Goal: Information Seeking & Learning: Learn about a topic

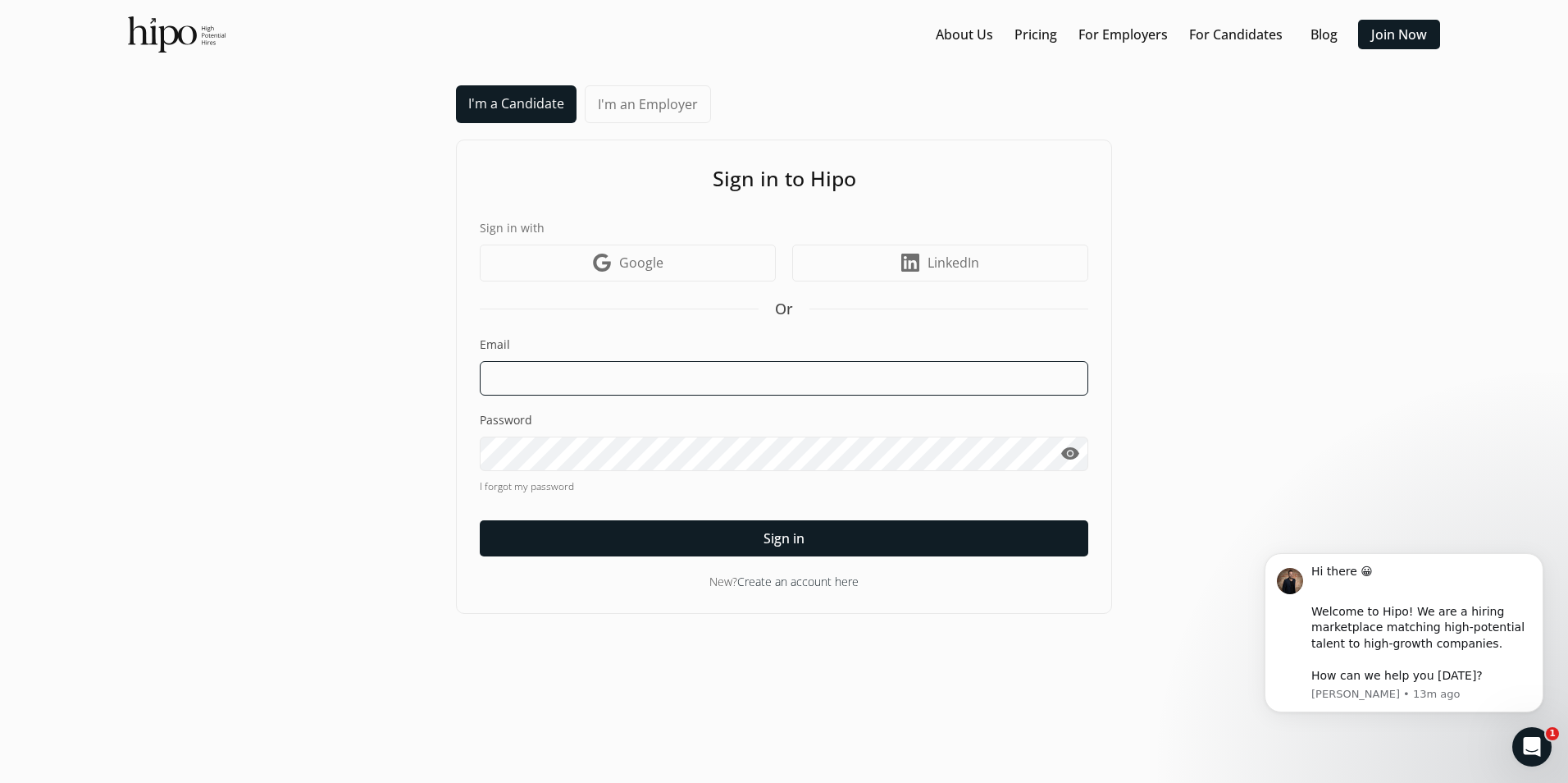
click at [602, 376] on input at bounding box center [784, 378] width 609 height 34
type input "[PERSON_NAME][EMAIL_ADDRESS][PERSON_NAME][DOMAIN_NAME]"
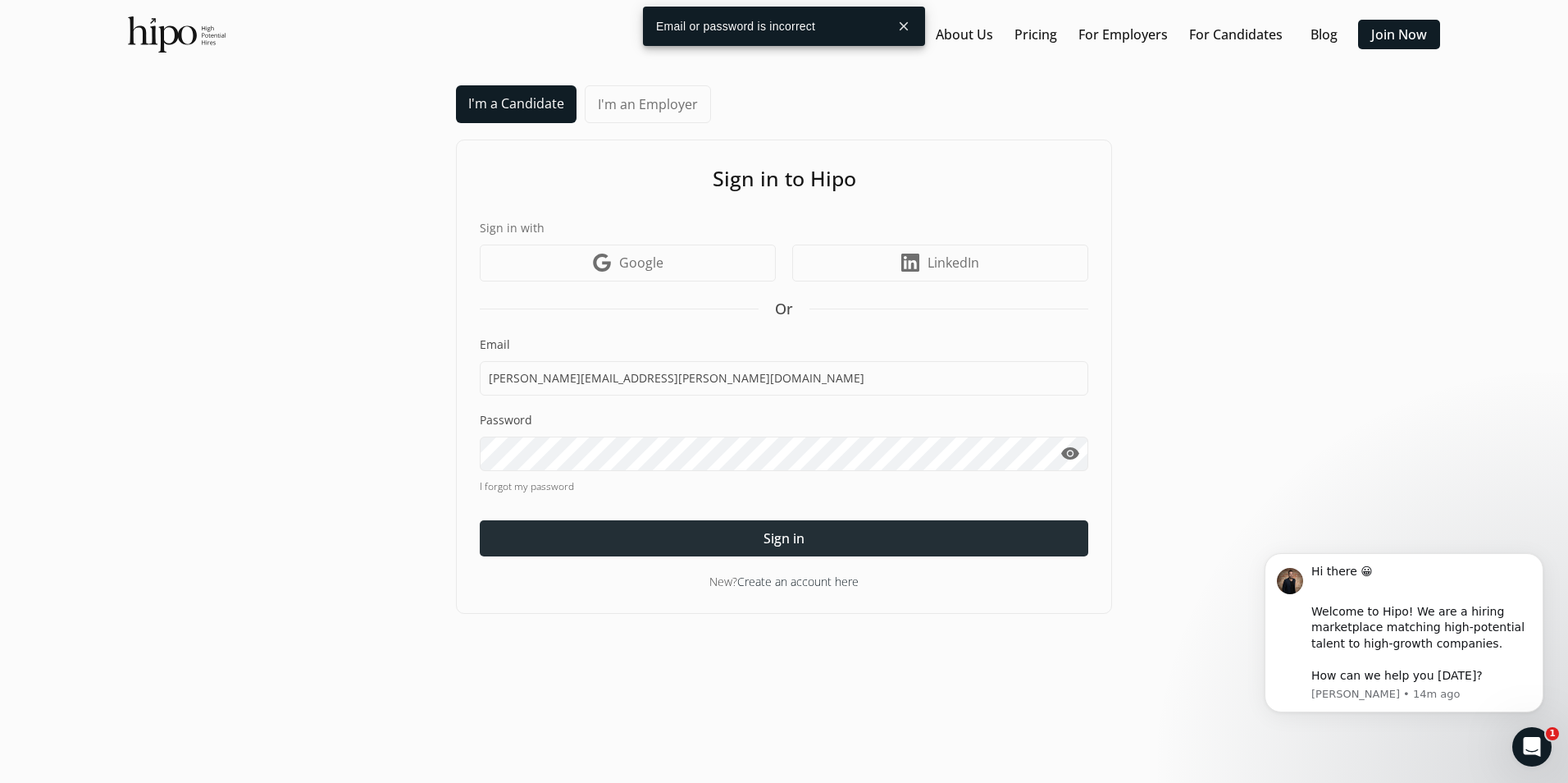
click at [777, 549] on div at bounding box center [784, 539] width 609 height 36
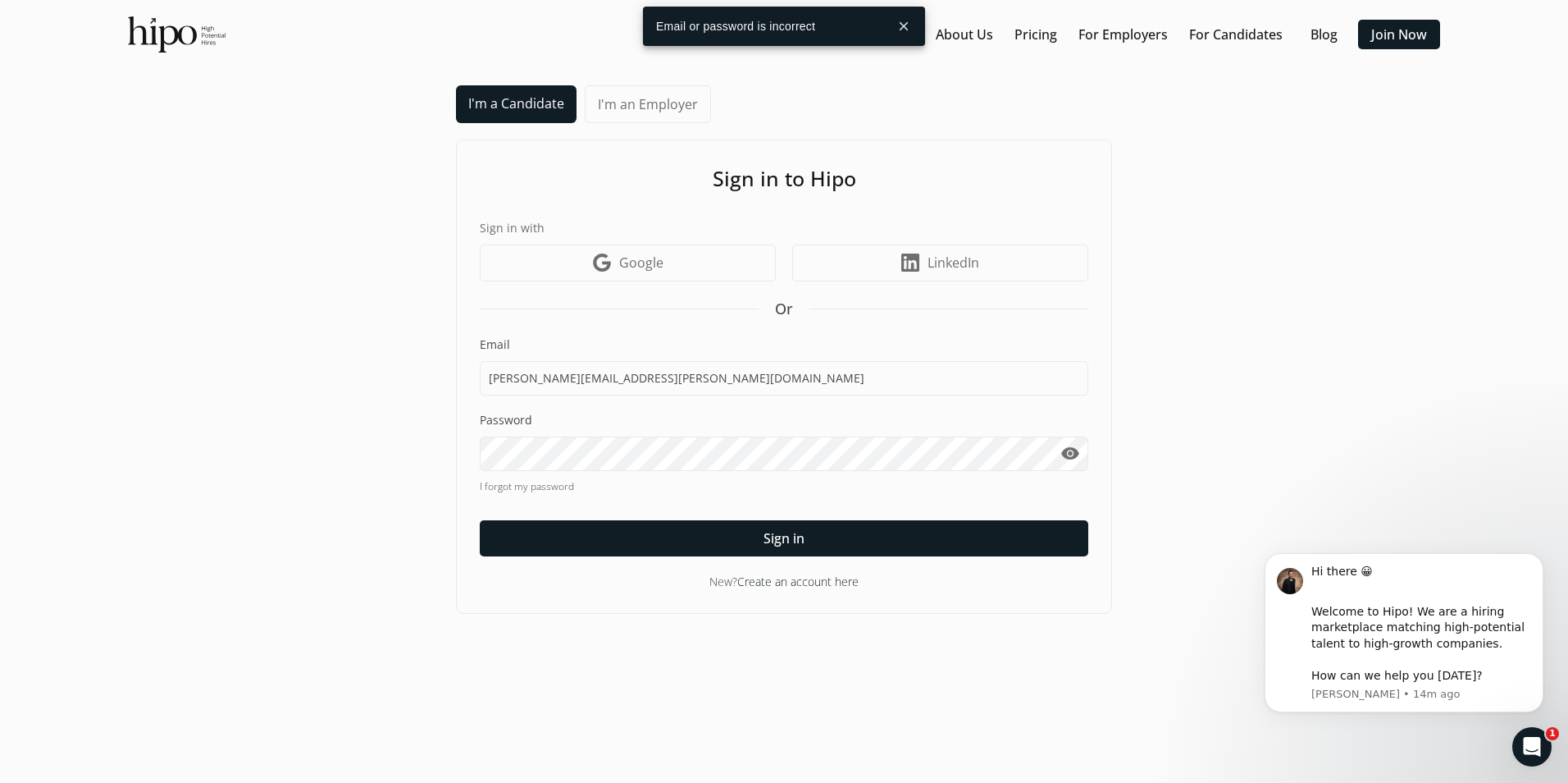
click at [543, 487] on link "I forgot my password" at bounding box center [784, 486] width 609 height 15
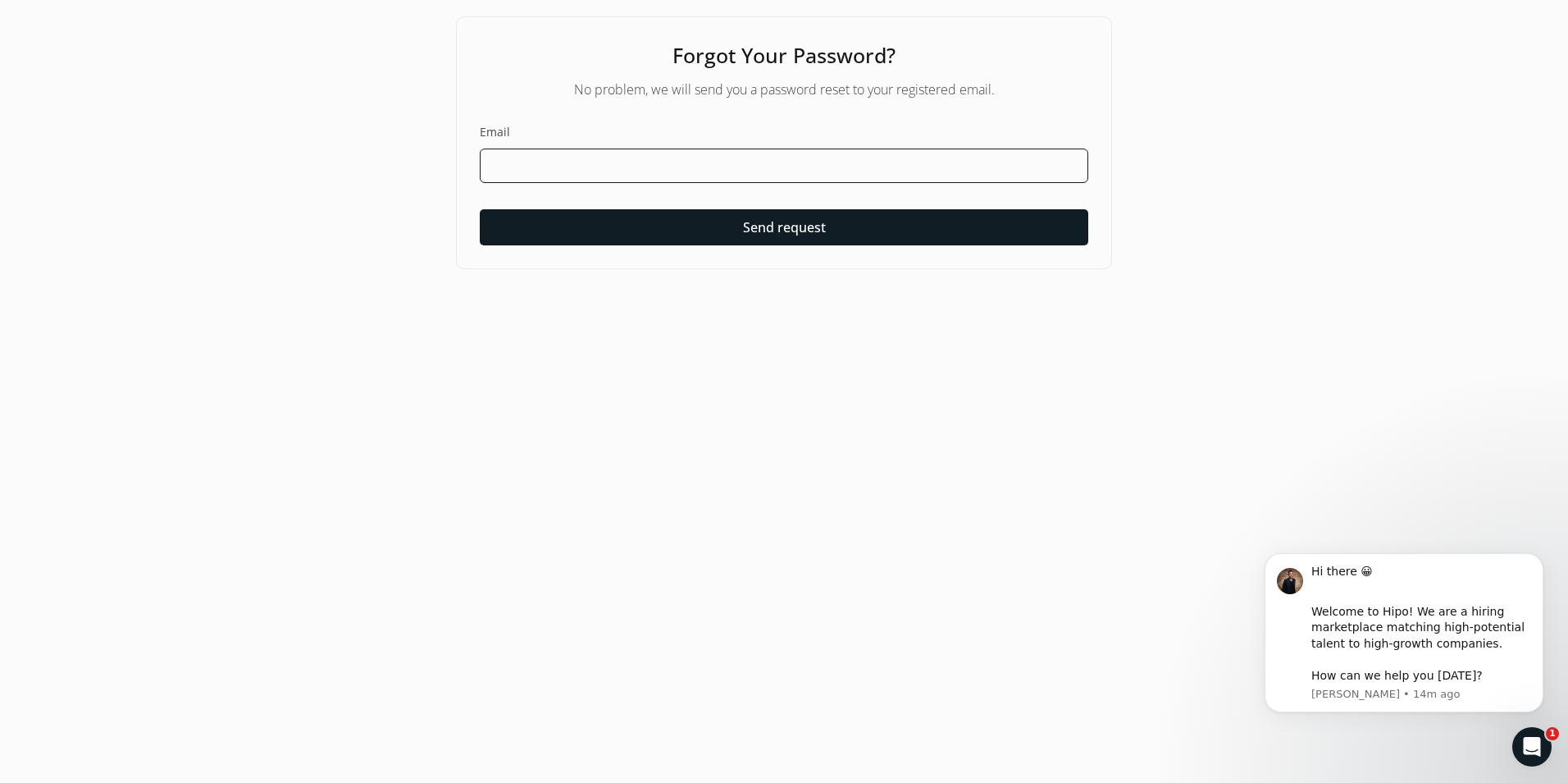
click at [613, 162] on input at bounding box center [784, 166] width 609 height 34
type input "[PERSON_NAME][EMAIL_ADDRESS][PERSON_NAME][DOMAIN_NAME]"
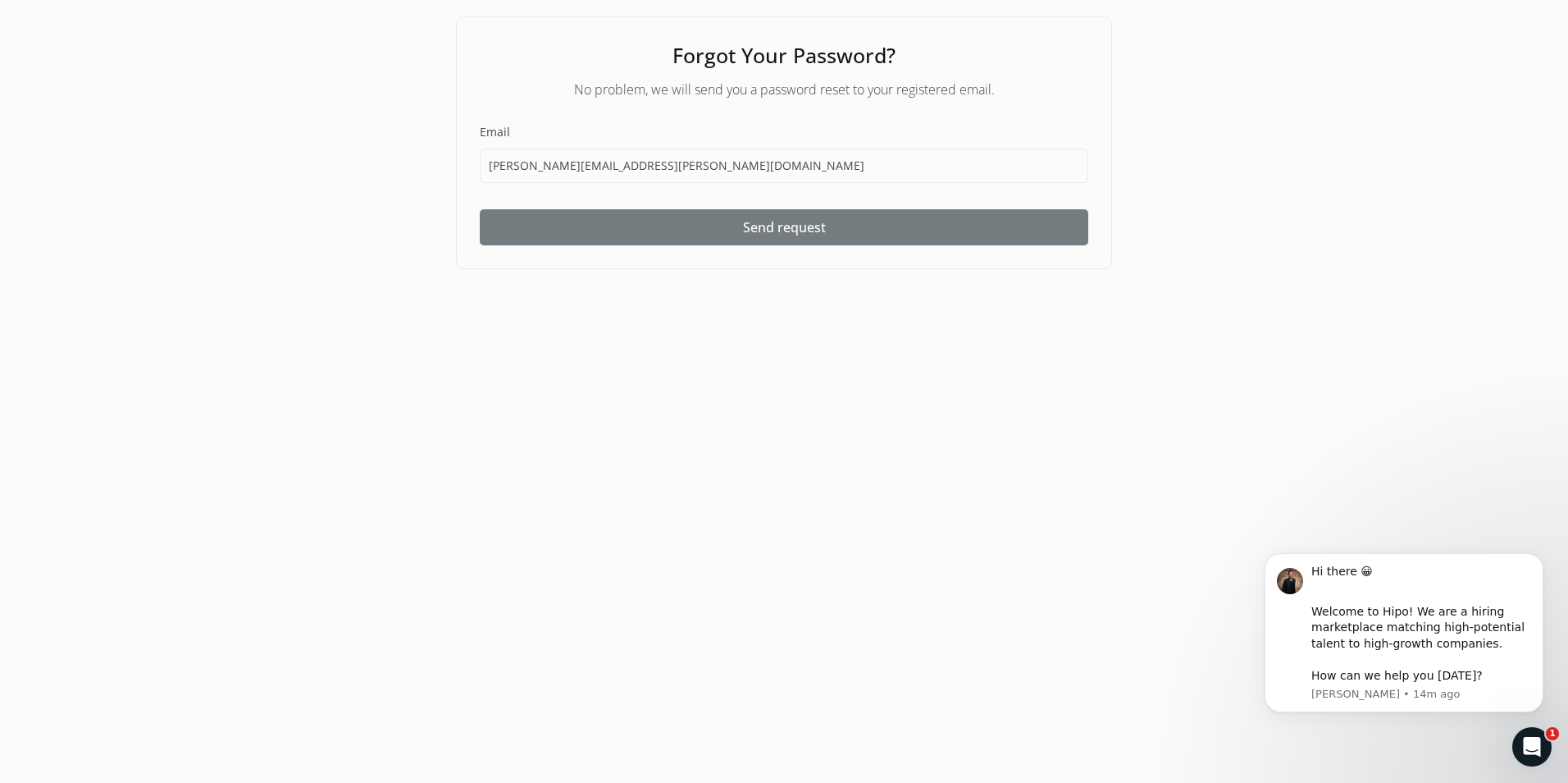
click at [742, 236] on div at bounding box center [784, 227] width 609 height 36
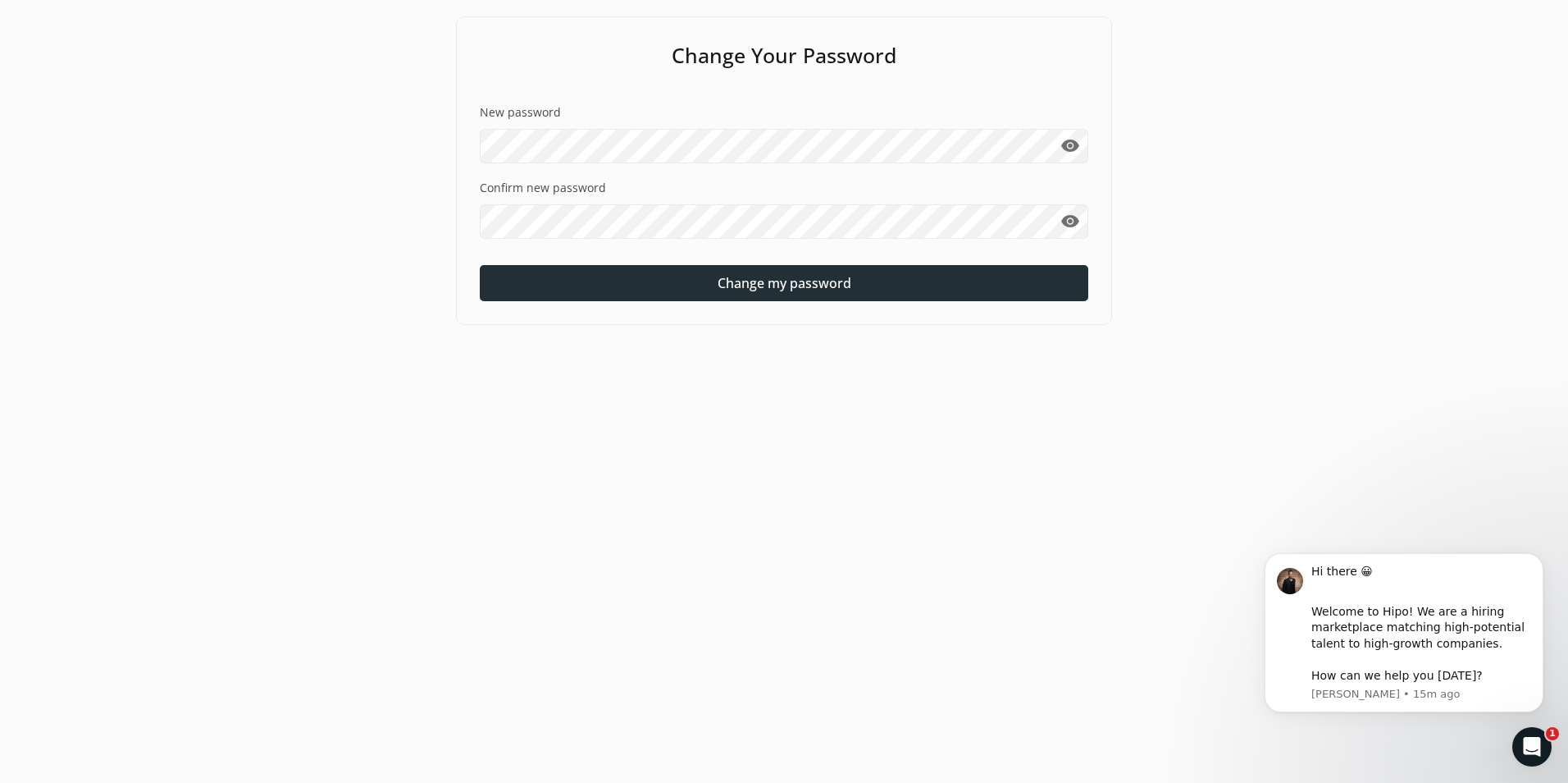
click at [658, 276] on div at bounding box center [784, 283] width 609 height 36
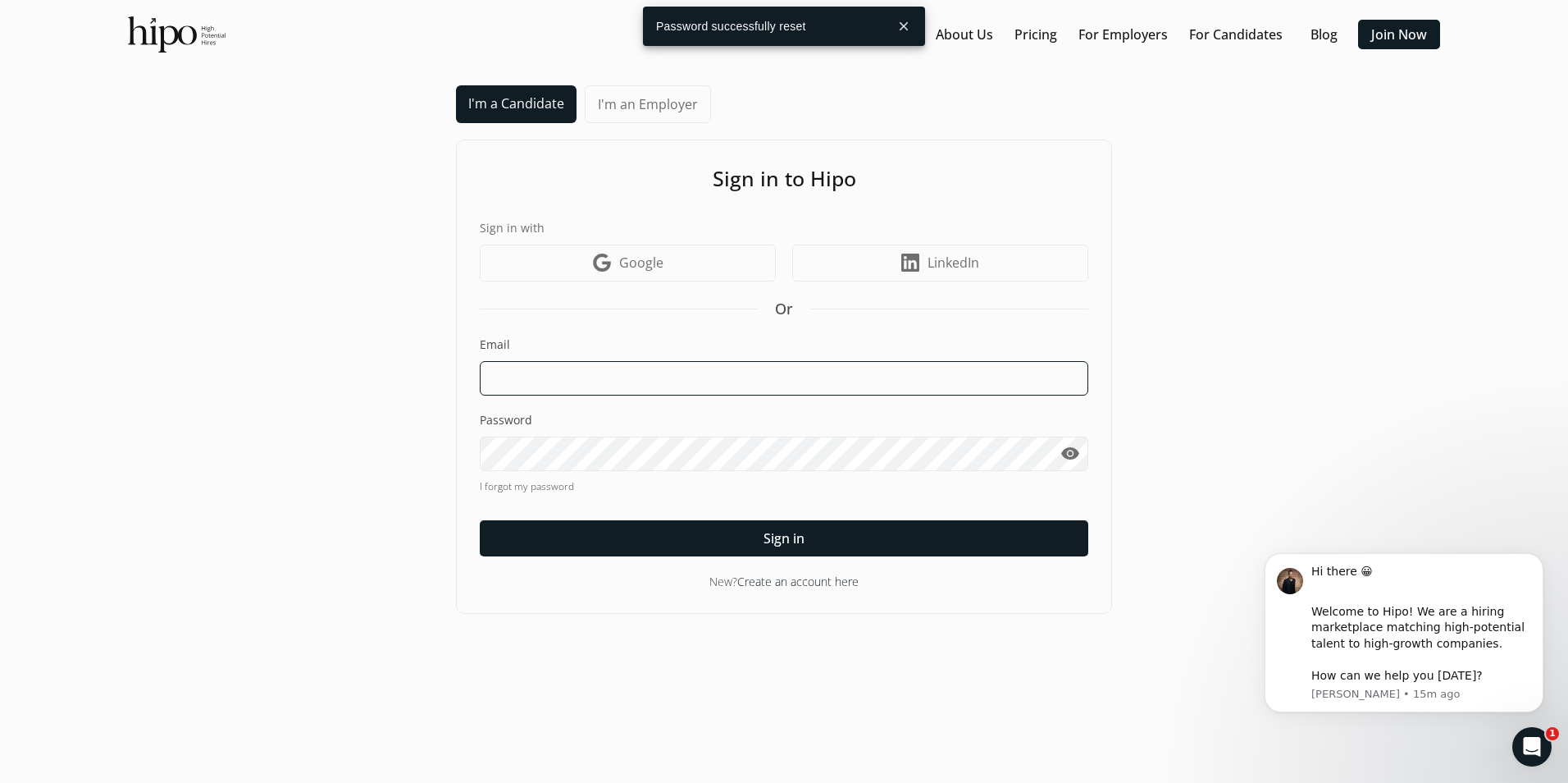
click at [545, 377] on input at bounding box center [784, 378] width 609 height 34
type input "[PERSON_NAME][EMAIL_ADDRESS][PERSON_NAME][DOMAIN_NAME]"
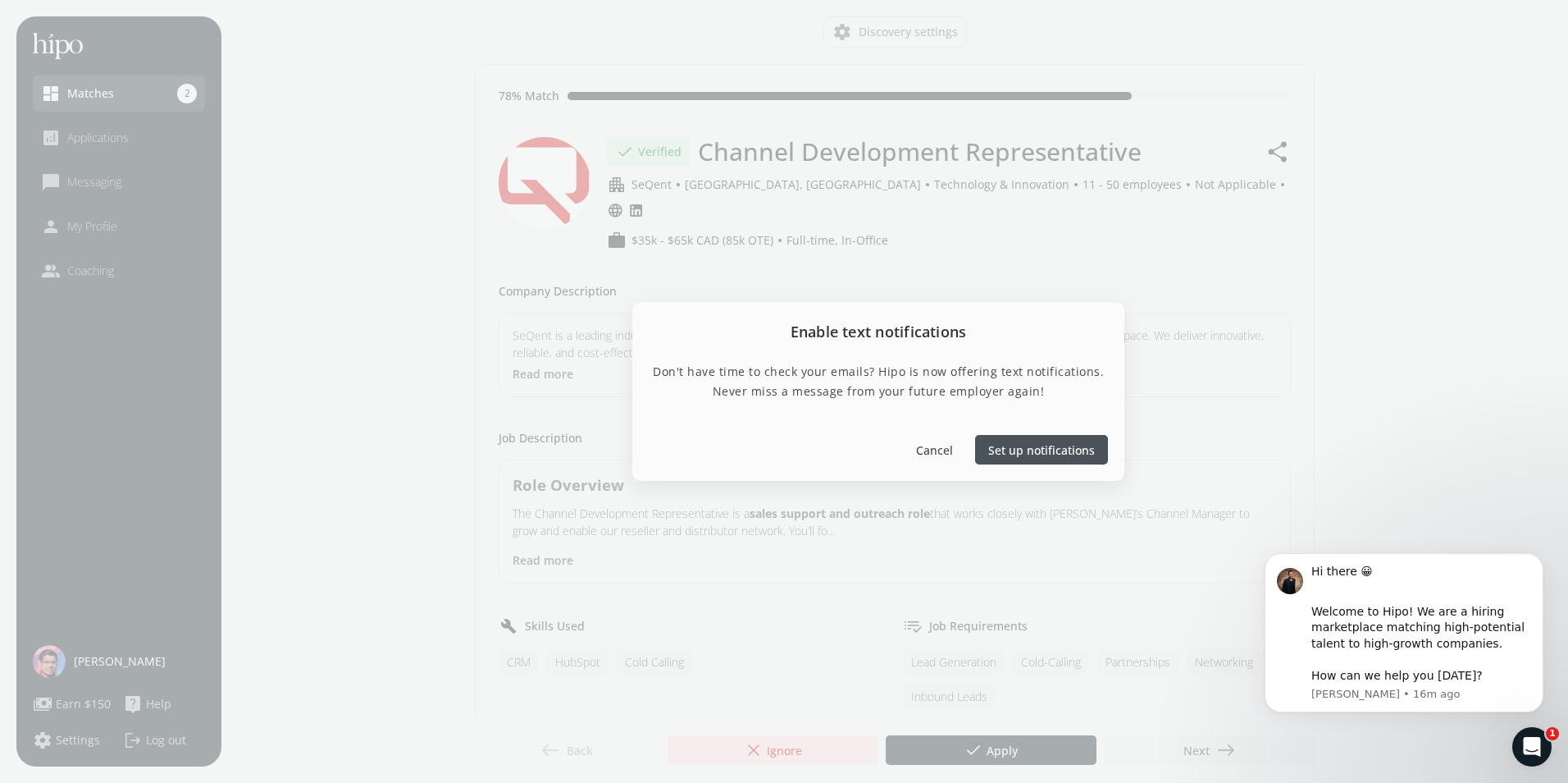
click at [1030, 455] on span "Set up notifications" at bounding box center [1042, 449] width 106 height 17
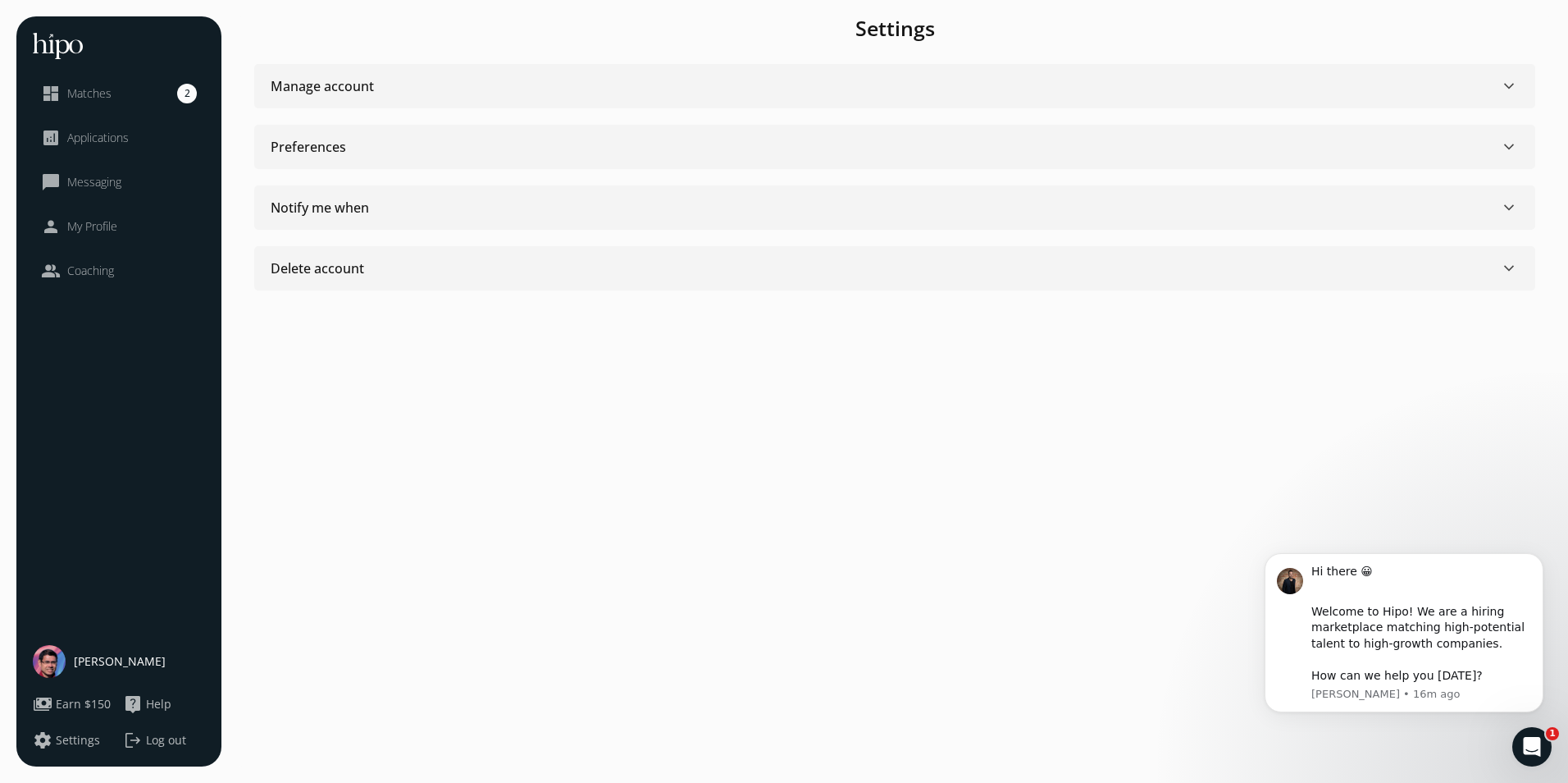
click at [89, 93] on span "Matches" at bounding box center [89, 93] width 45 height 16
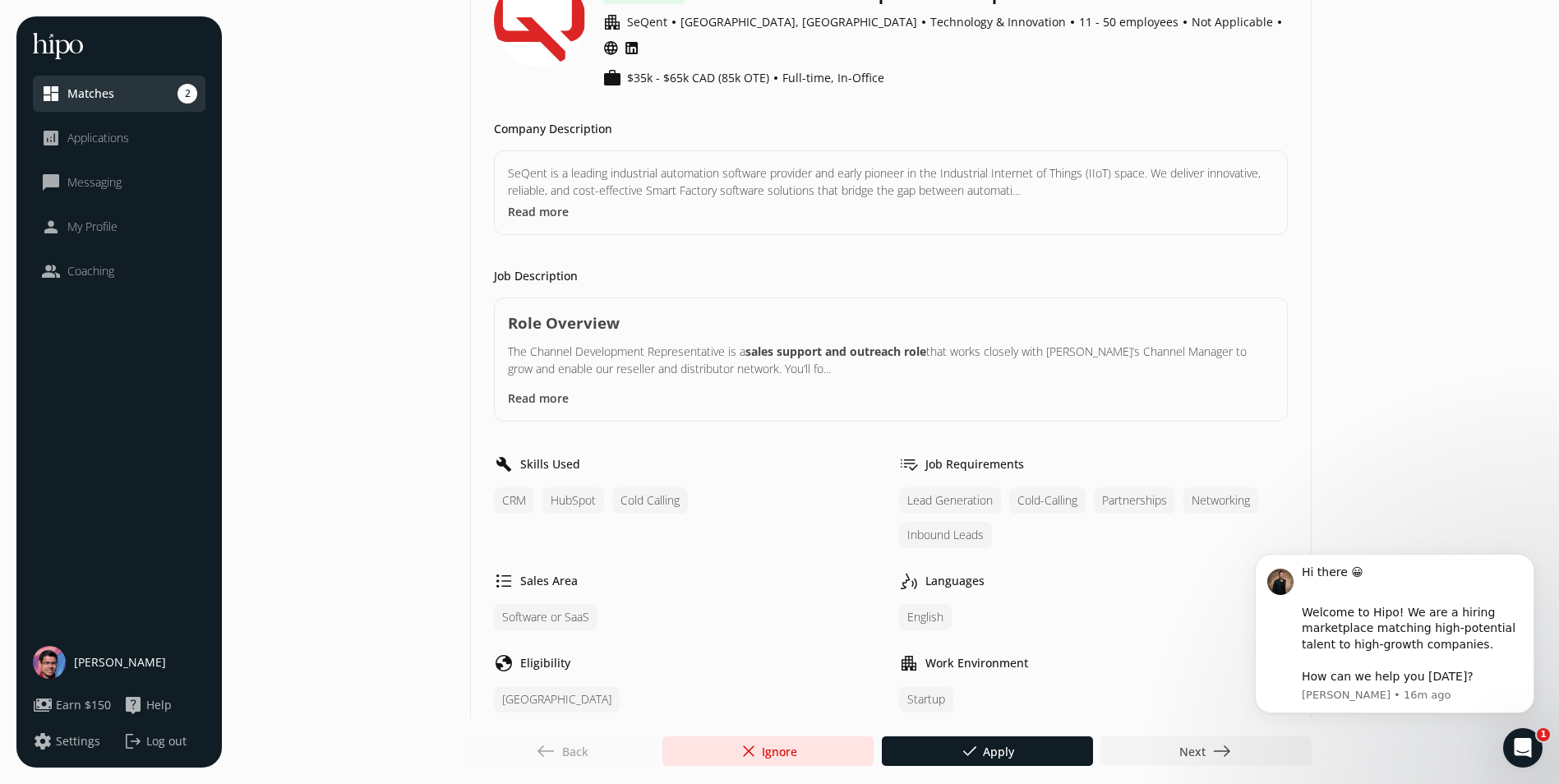
scroll to position [164, 0]
click at [543, 201] on button "Read more" at bounding box center [538, 210] width 61 height 17
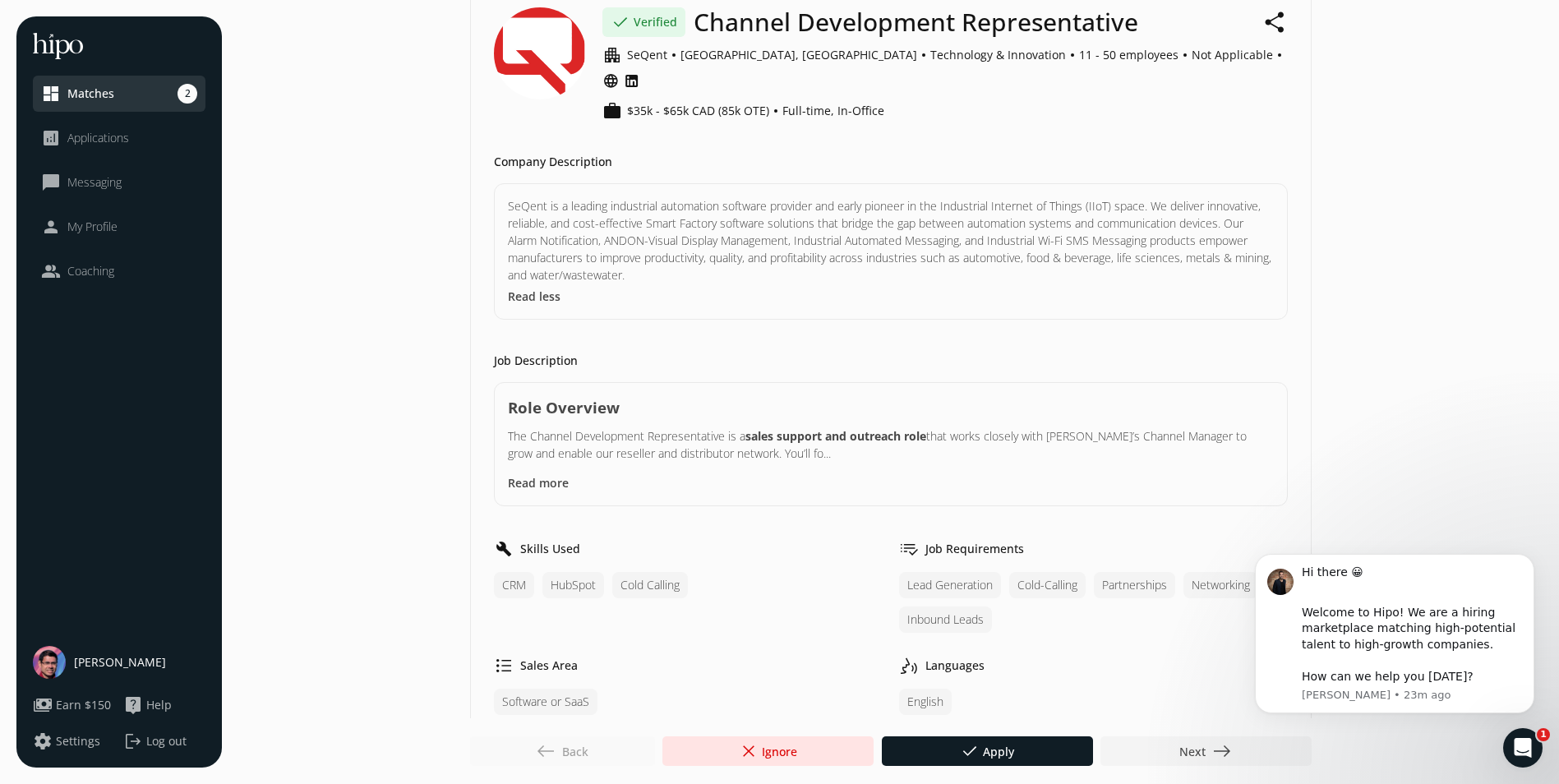
scroll to position [118, 0]
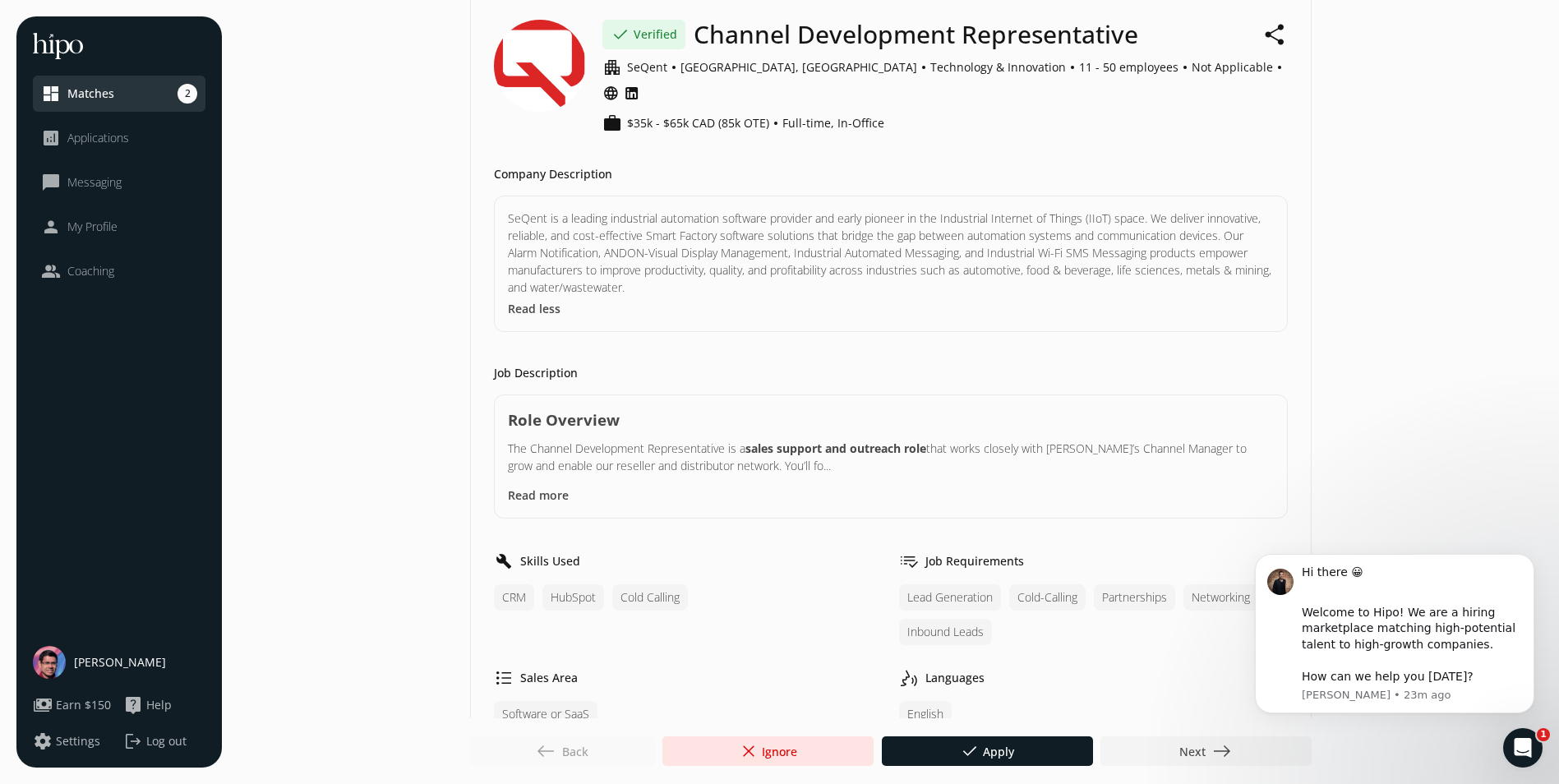
click at [100, 90] on span "Matches" at bounding box center [90, 93] width 47 height 16
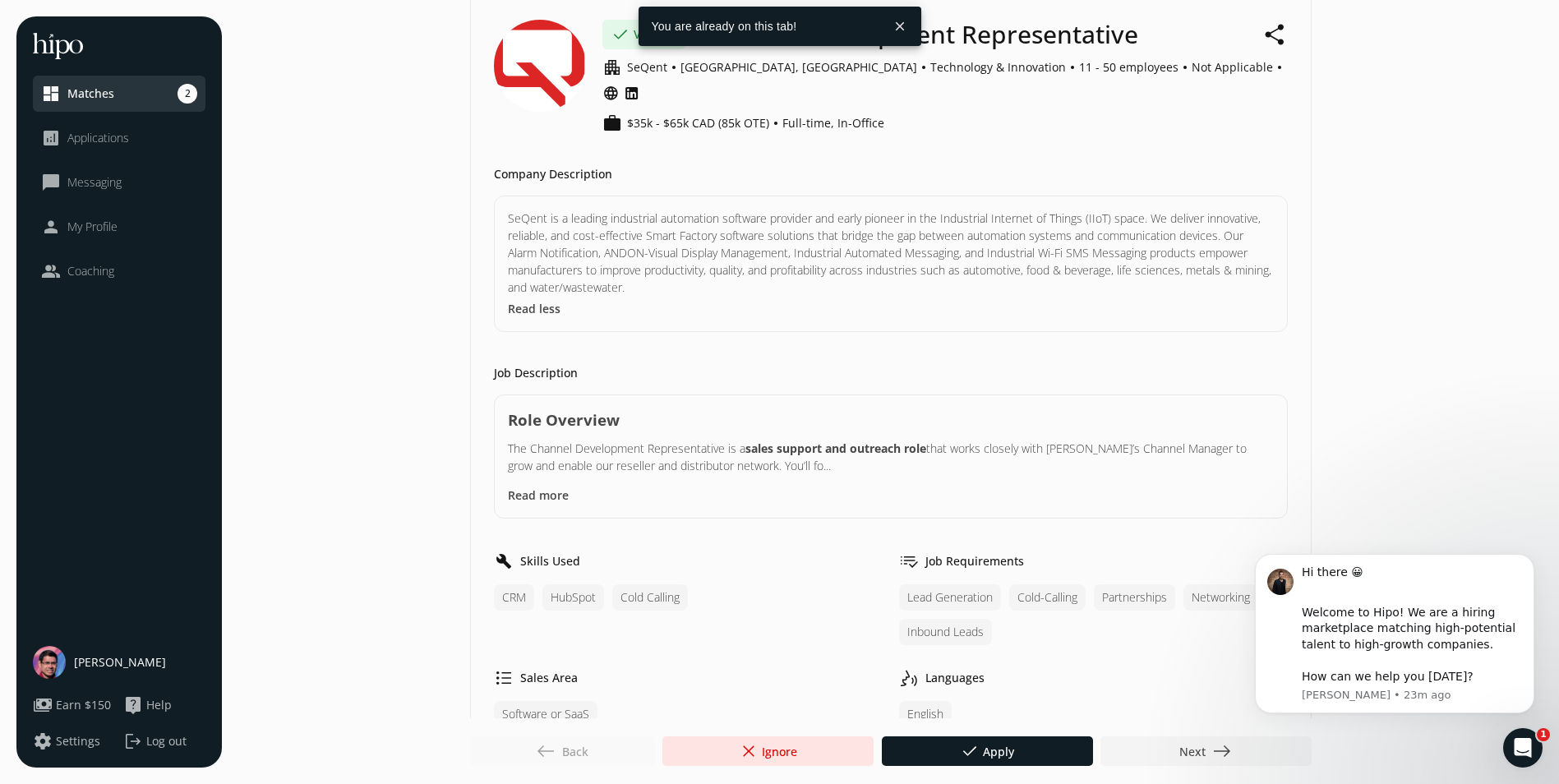
click at [186, 90] on span "2" at bounding box center [187, 94] width 20 height 20
click at [185, 89] on span "2" at bounding box center [187, 94] width 20 height 20
click at [1239, 755] on div at bounding box center [1206, 751] width 211 height 29
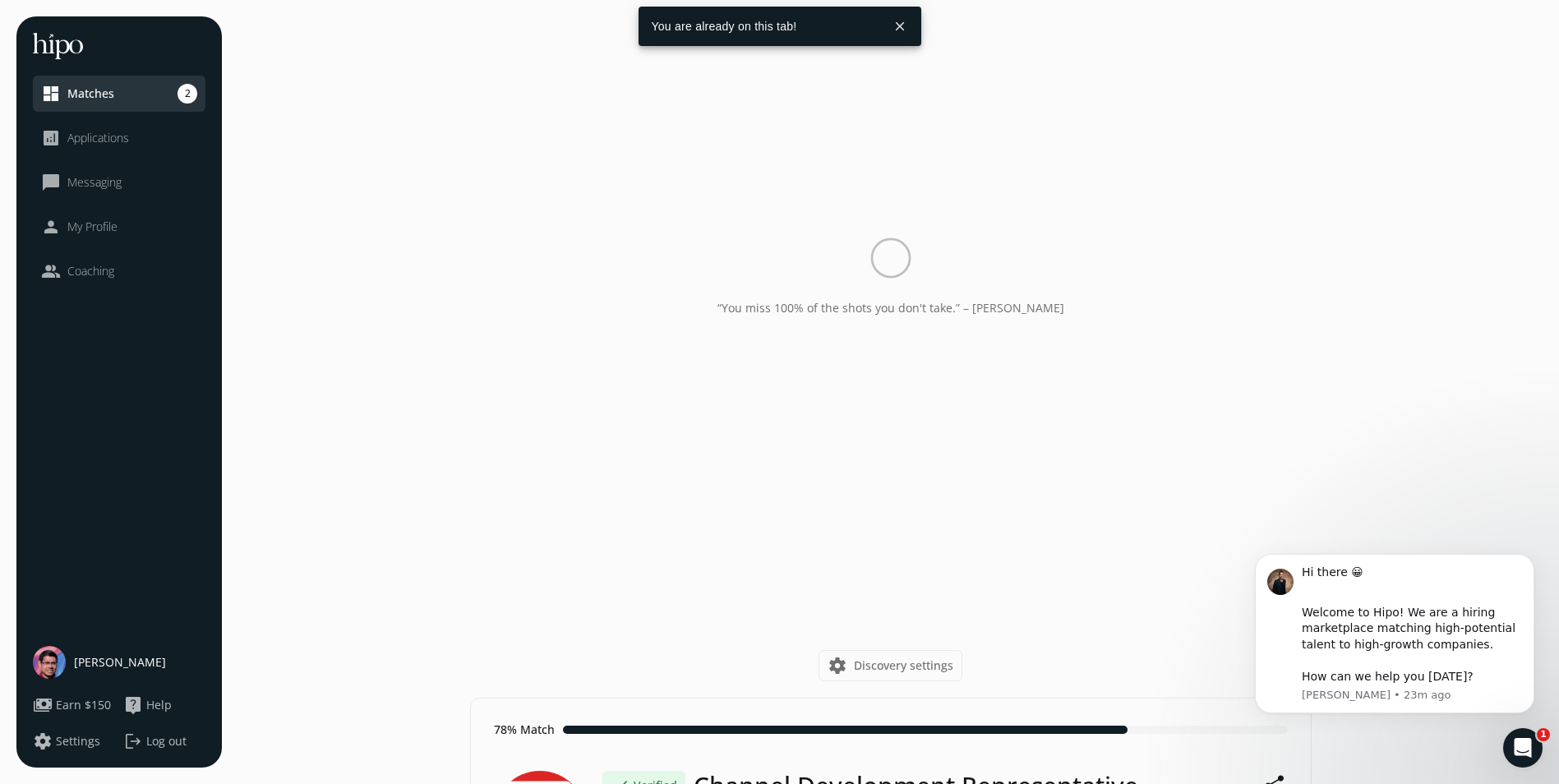
scroll to position [0, 0]
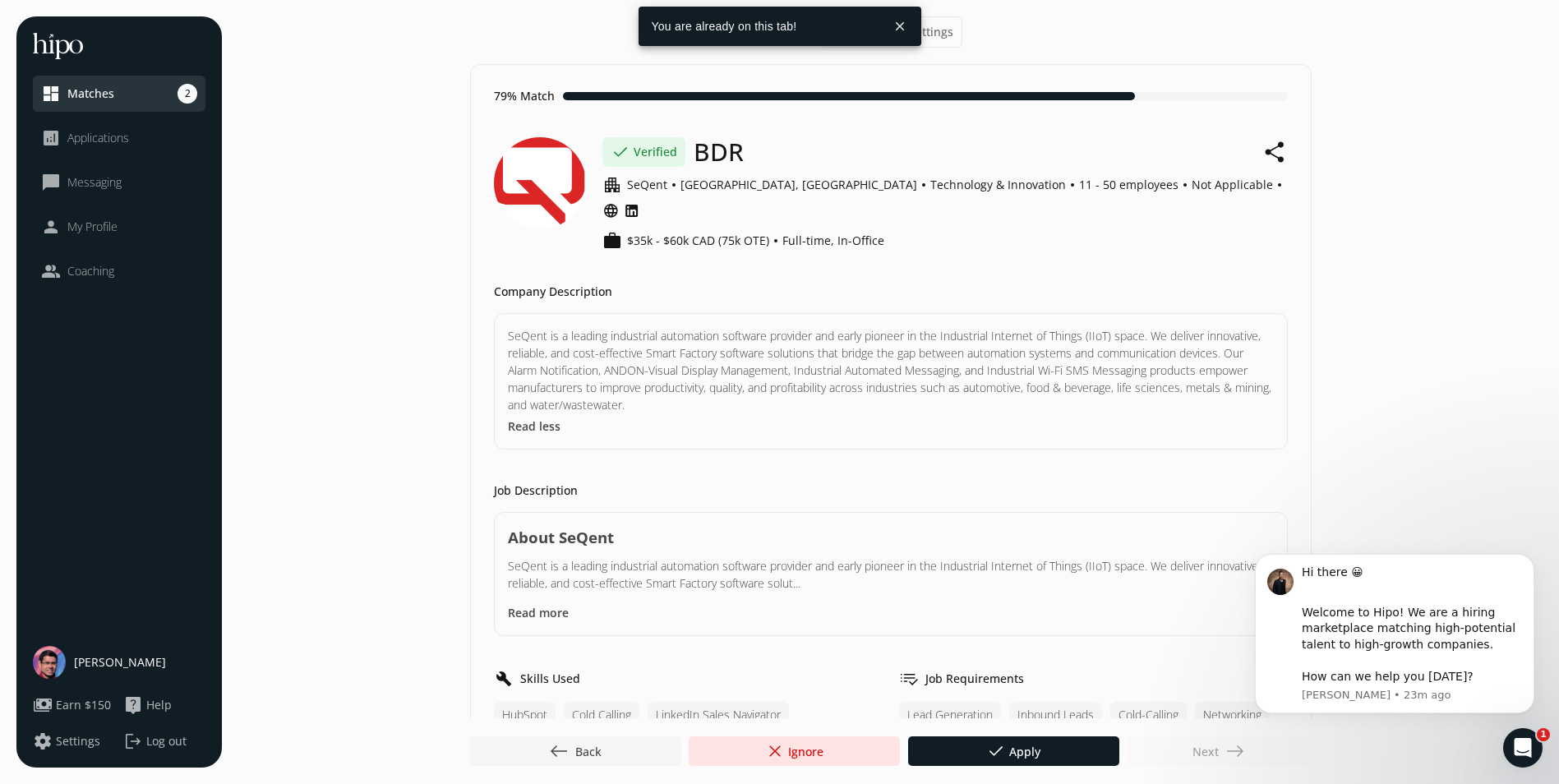
click at [584, 754] on span "west Back" at bounding box center [575, 751] width 52 height 20
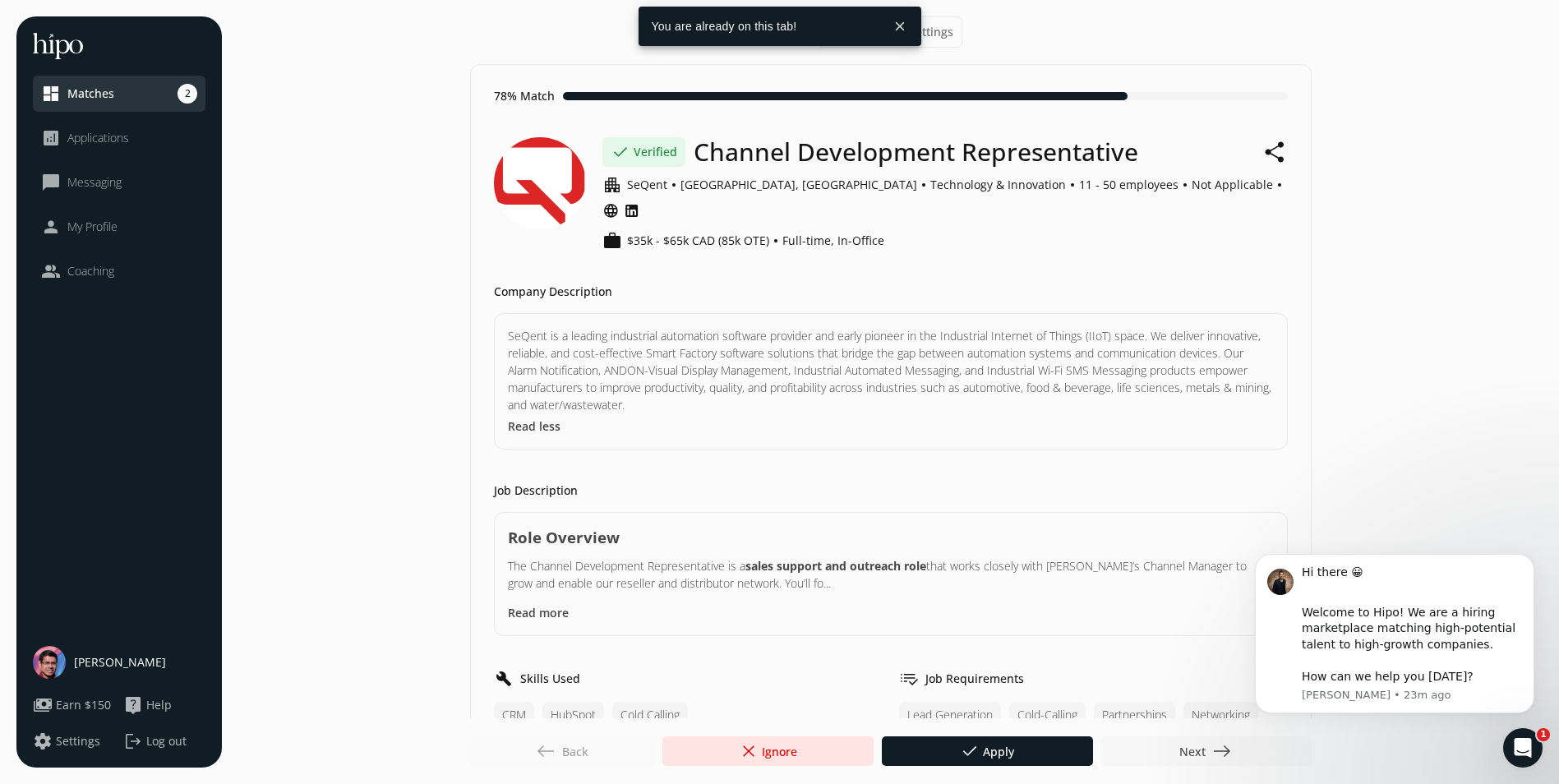
click at [1229, 753] on span "east" at bounding box center [1221, 751] width 20 height 20
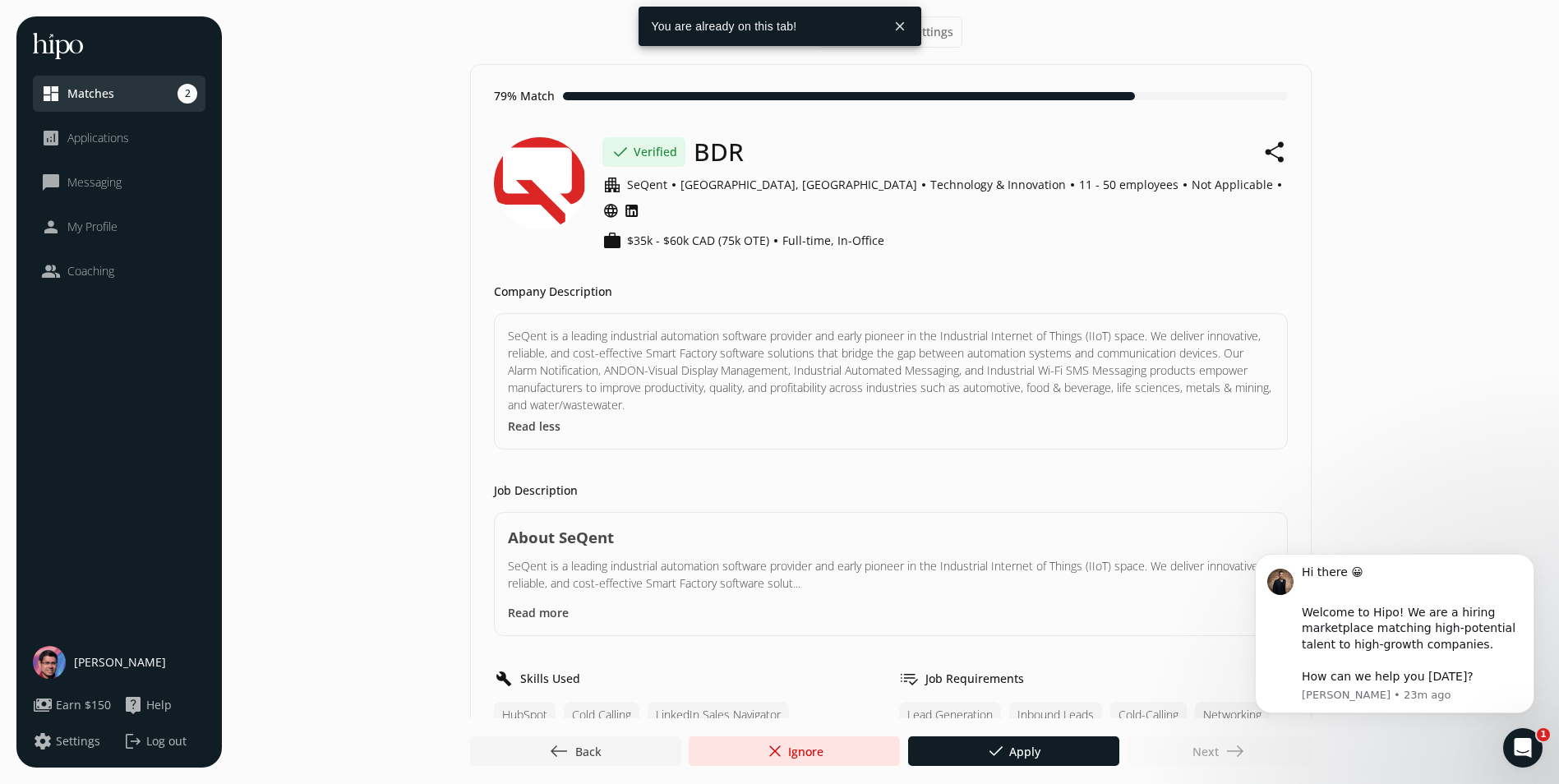
click at [575, 754] on span "west Back" at bounding box center [575, 751] width 52 height 20
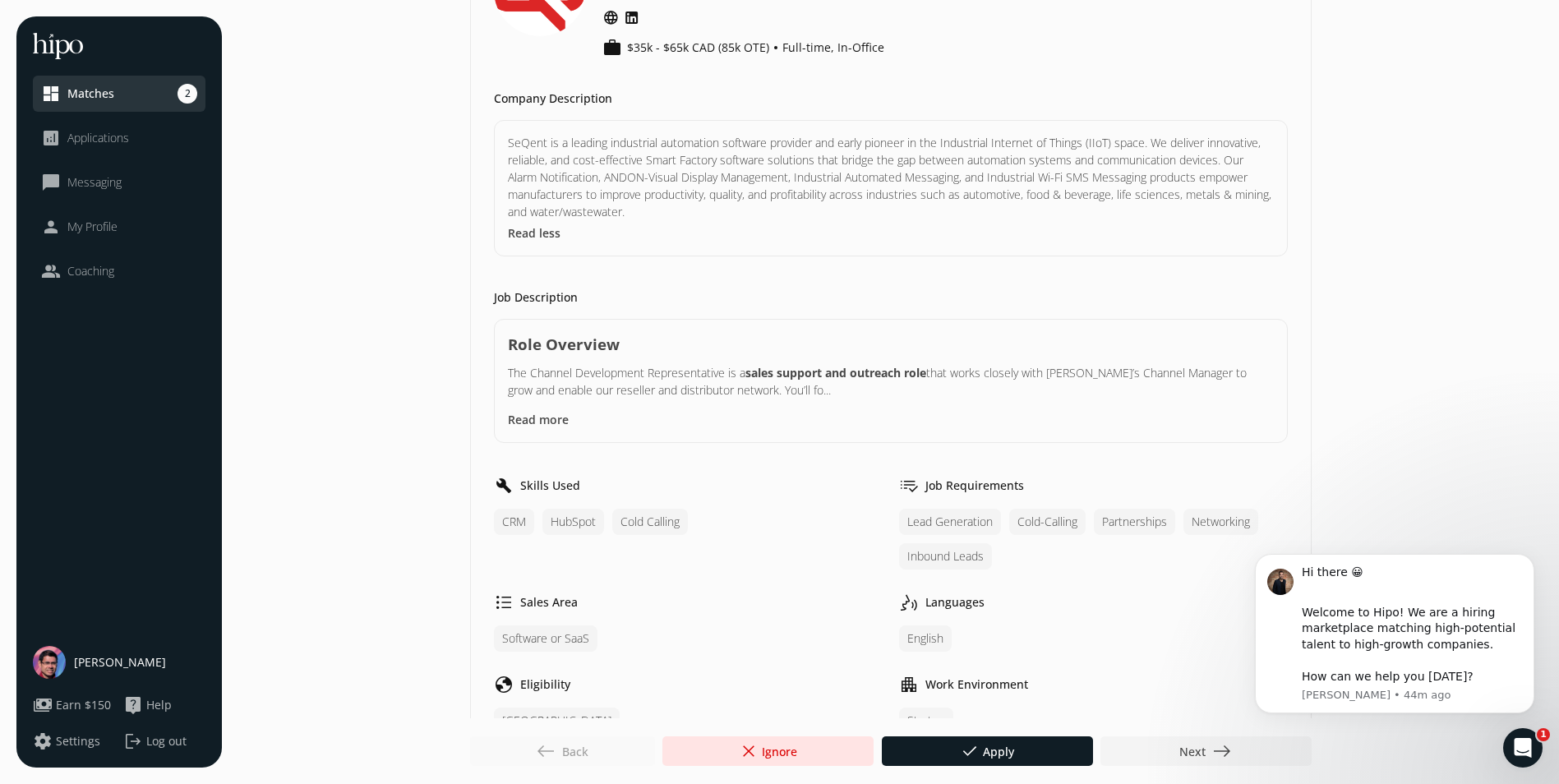
scroll to position [329, 0]
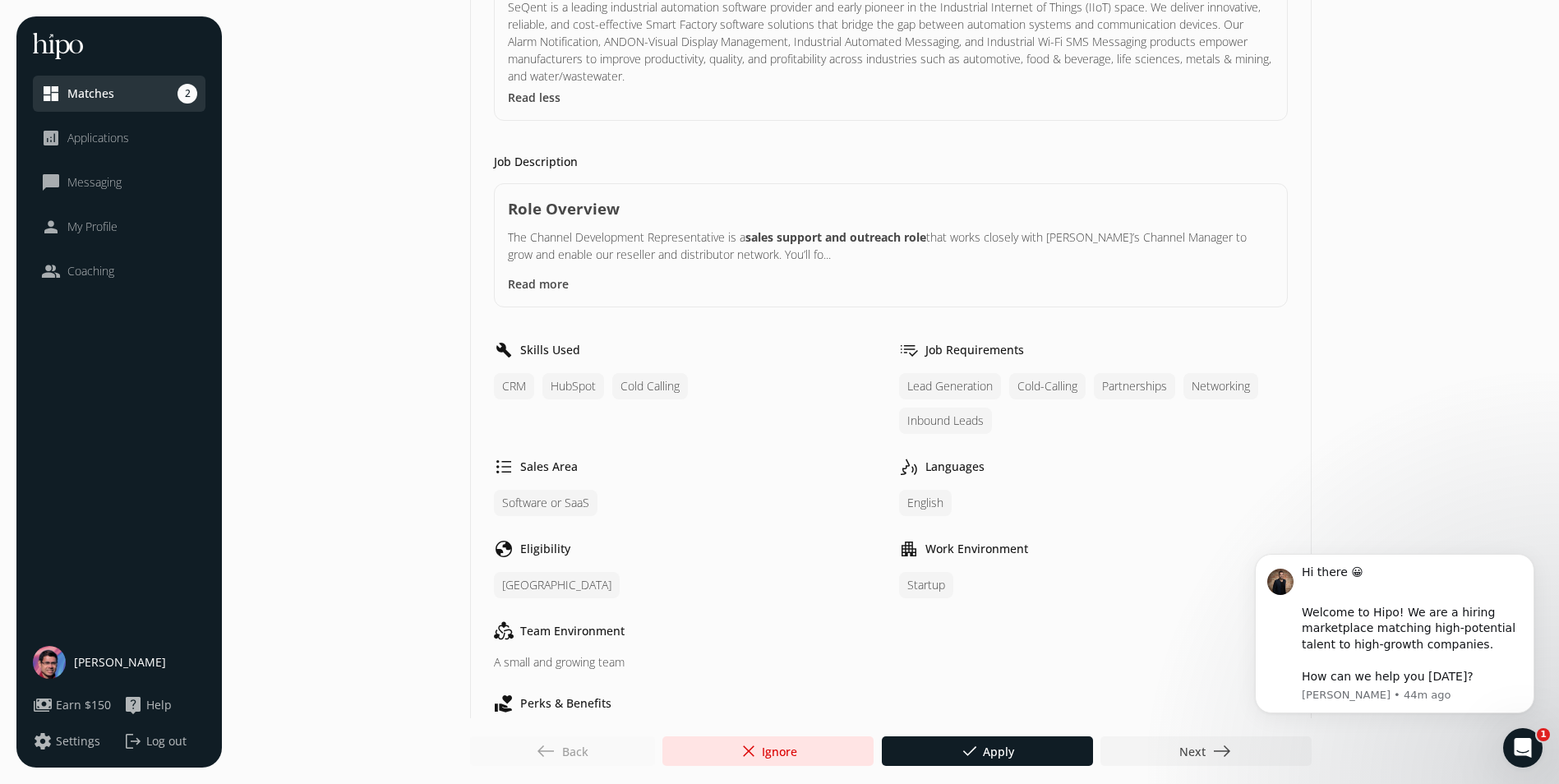
click at [545, 275] on button "Read more" at bounding box center [538, 283] width 61 height 17
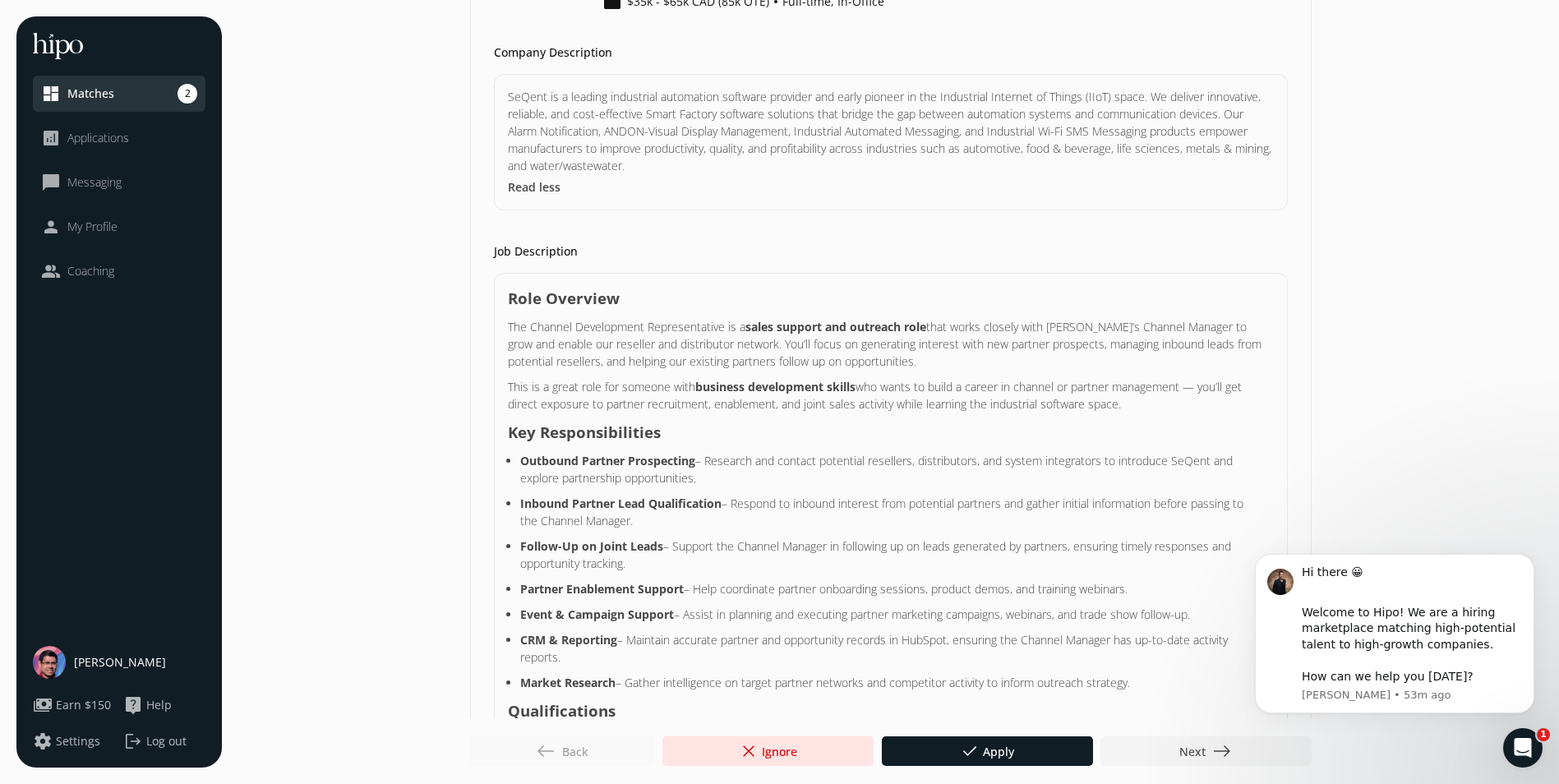
scroll to position [246, 0]
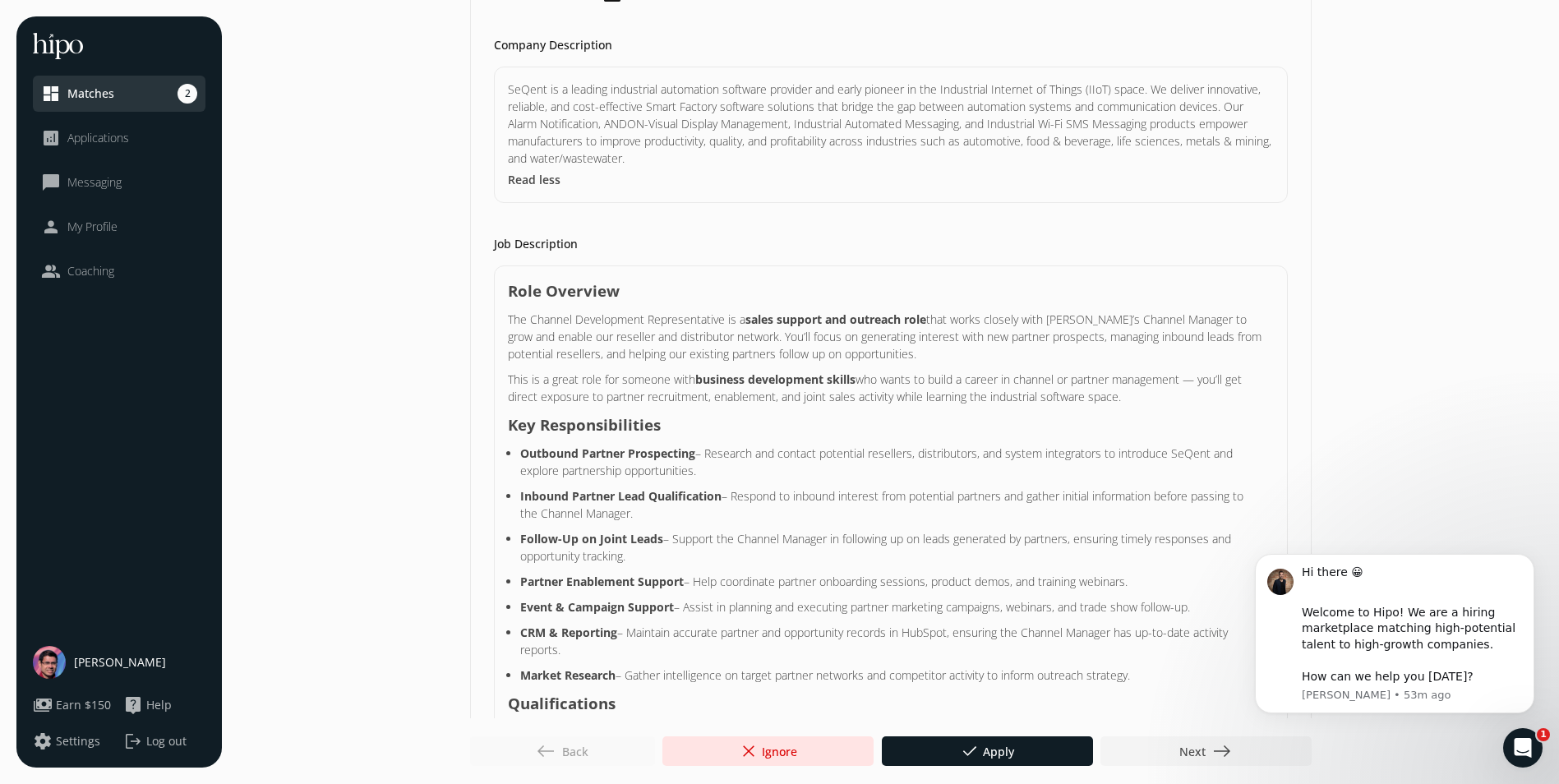
drag, startPoint x: 511, startPoint y: 268, endPoint x: 1154, endPoint y: 372, distance: 651.4
click at [1154, 372] on p "Role Overview The Channel Development Representative is a sales support and out…" at bounding box center [891, 719] width 766 height 880
copy p "Role Overview The Channel Development Representative is a sales support and out…"
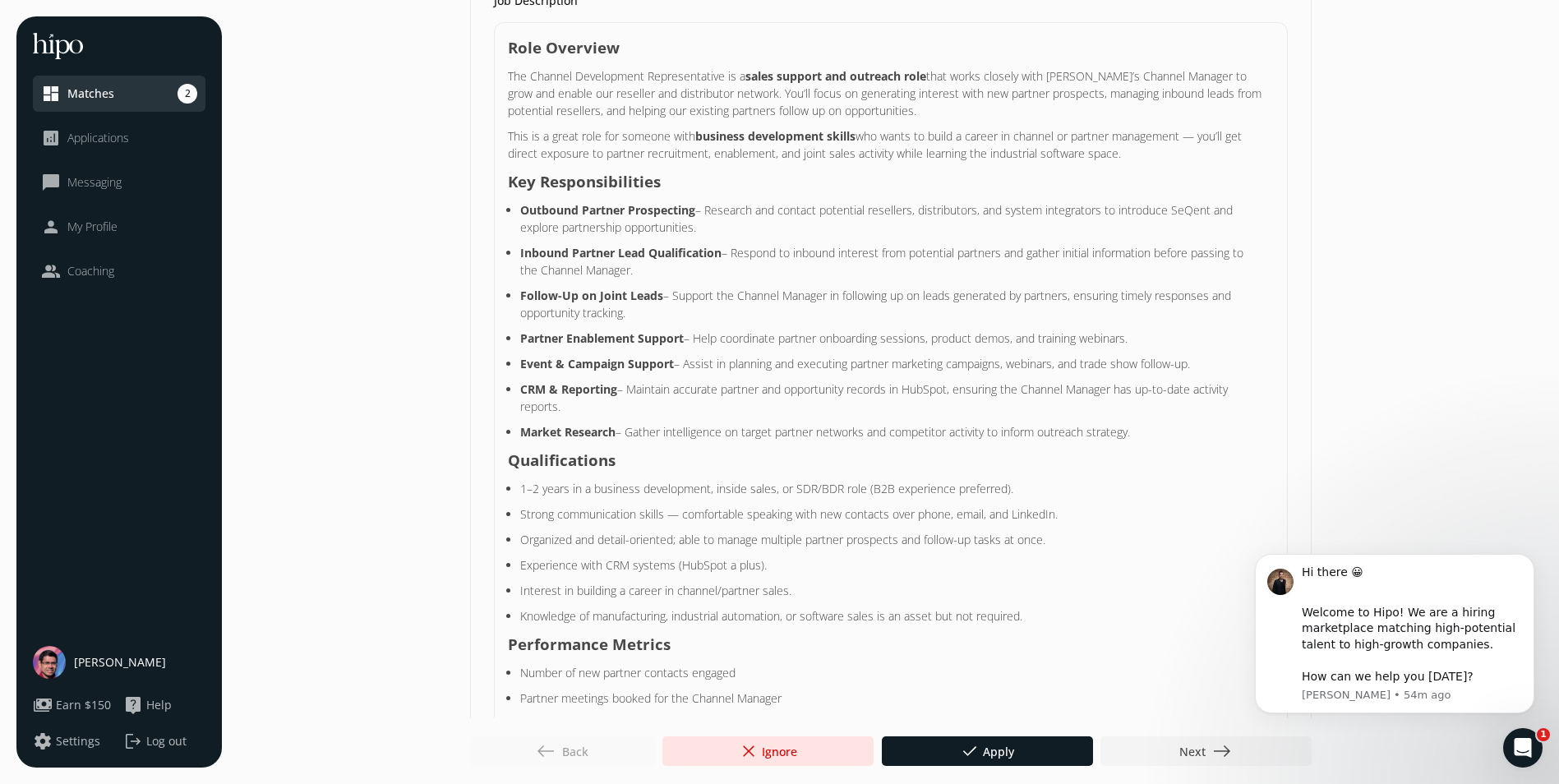
scroll to position [493, 0]
drag, startPoint x: 507, startPoint y: 154, endPoint x: 1165, endPoint y: 408, distance: 705.3
click at [1165, 408] on p "Role Overview The Channel Development Representative is a sales support and out…" at bounding box center [891, 472] width 766 height 880
copy p "Key Responsibilities Outbound Partner Prospecting – Research and contact potent…"
click at [1225, 446] on h3 "Qualifications" at bounding box center [891, 457] width 766 height 23
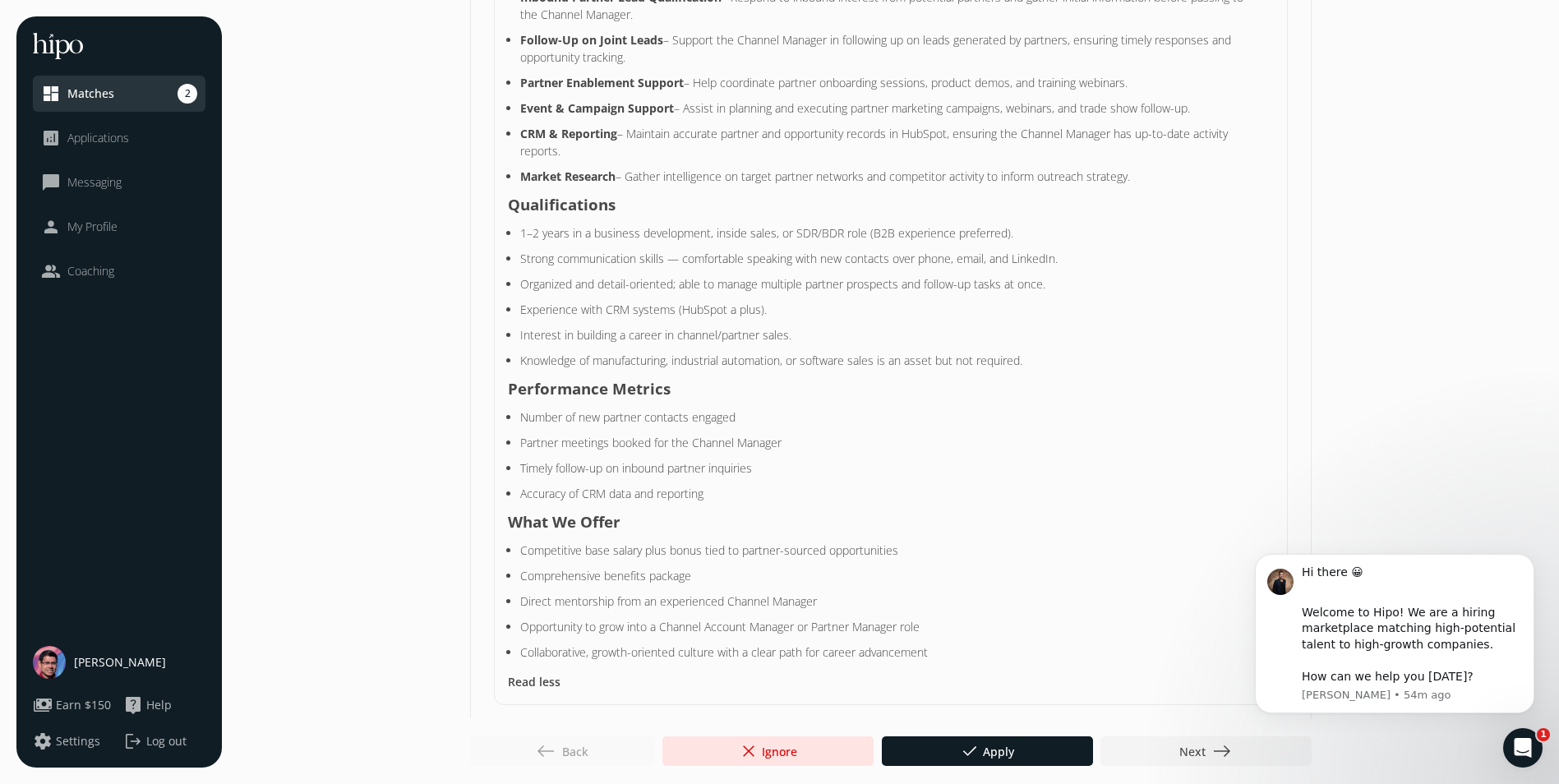
scroll to position [739, 0]
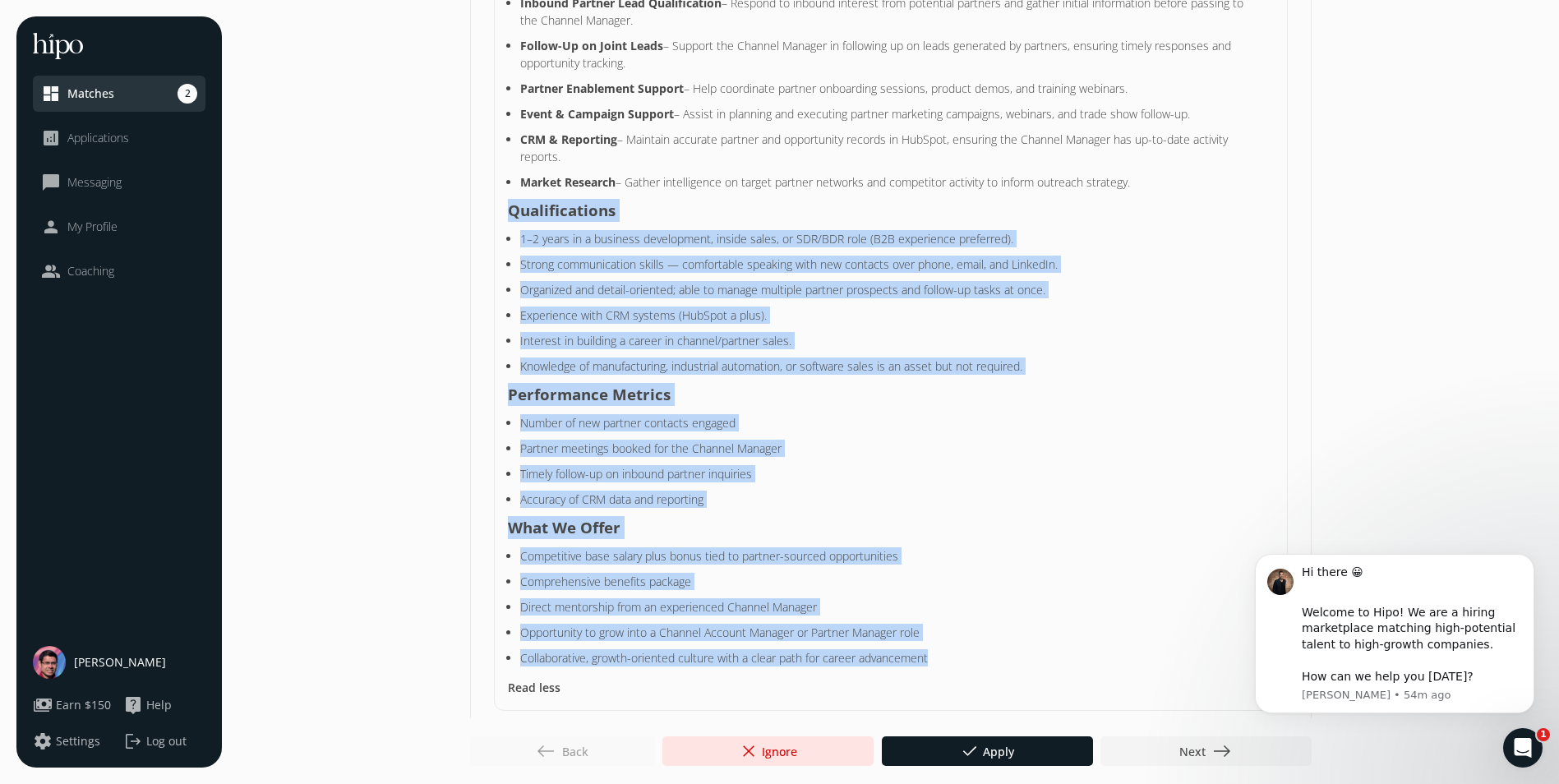
drag, startPoint x: 509, startPoint y: 189, endPoint x: 962, endPoint y: 634, distance: 635.0
click at [962, 634] on p "Role Overview The Channel Development Representative is a sales support and out…" at bounding box center [891, 226] width 766 height 880
copy p "Qualifications 1–2 years in a business development, inside sales, or SDR/BDR ro…"
